Goal: Information Seeking & Learning: Learn about a topic

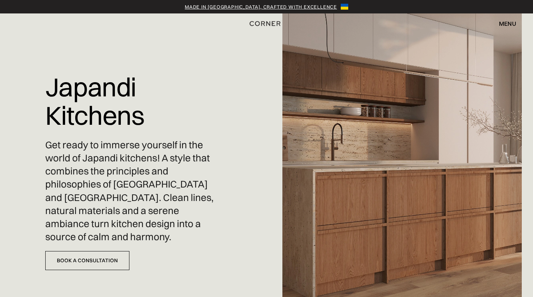
click at [509, 25] on div "menu" at bounding box center [507, 24] width 17 height 6
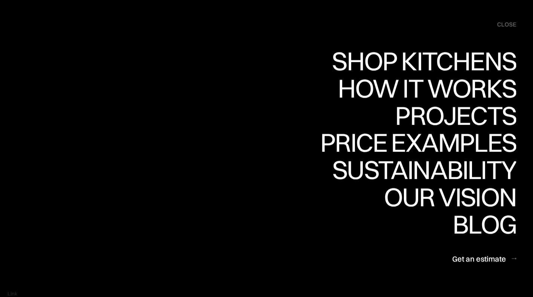
click at [507, 24] on div "close" at bounding box center [506, 25] width 19 height 8
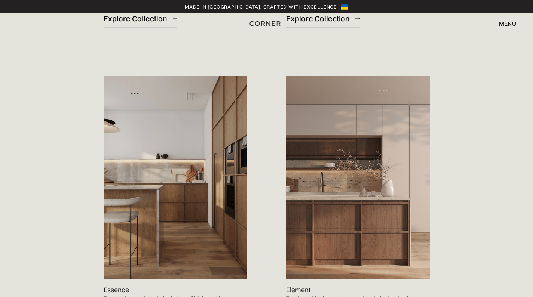
scroll to position [702, 0]
click at [218, 158] on img at bounding box center [176, 177] width 144 height 203
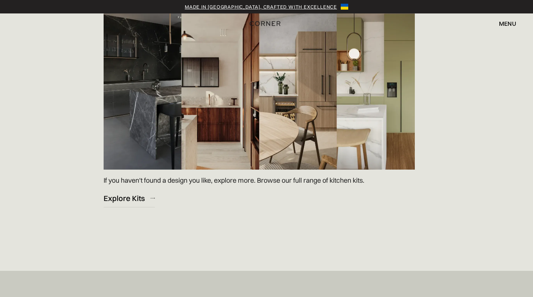
scroll to position [1176, 0]
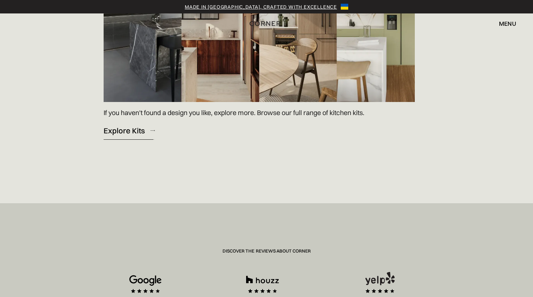
click at [138, 131] on div "Explore Kits" at bounding box center [124, 131] width 41 height 10
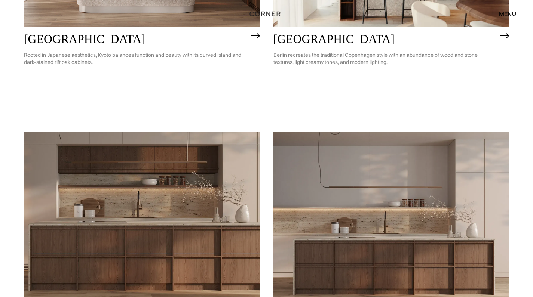
scroll to position [571, 0]
click at [172, 202] on img at bounding box center [142, 226] width 236 height 188
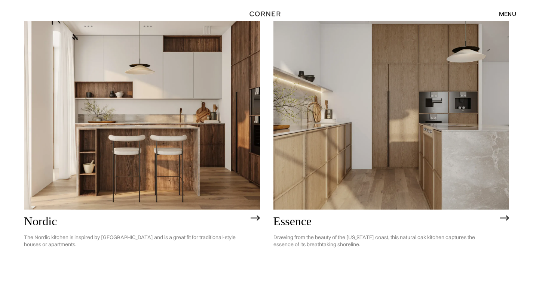
scroll to position [103, 0]
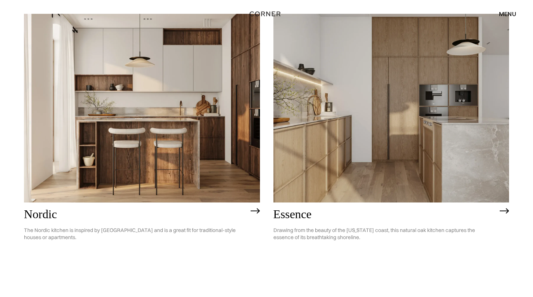
click at [369, 190] on img at bounding box center [391, 108] width 236 height 188
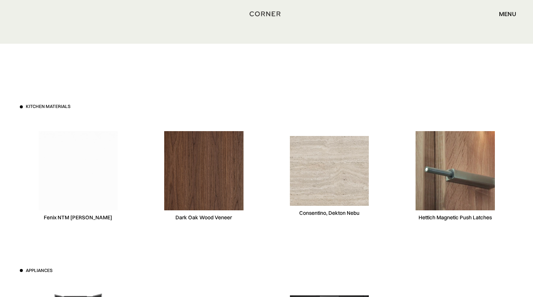
scroll to position [2234, 0]
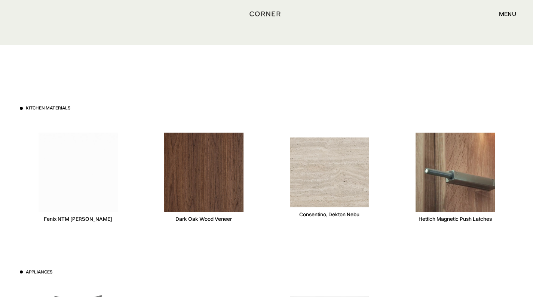
click at [196, 176] on img at bounding box center [203, 172] width 79 height 79
drag, startPoint x: 175, startPoint y: 214, endPoint x: 239, endPoint y: 215, distance: 63.2
click at [239, 215] on div "Dark Oak Wood Veneer" at bounding box center [203, 177] width 117 height 115
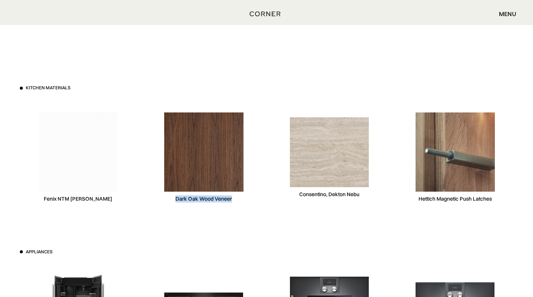
scroll to position [2255, 0]
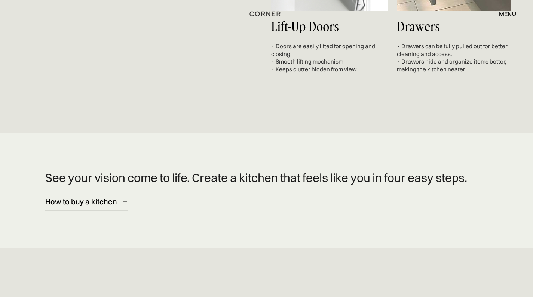
scroll to position [2919, 0]
